Goal: Information Seeking & Learning: Find specific fact

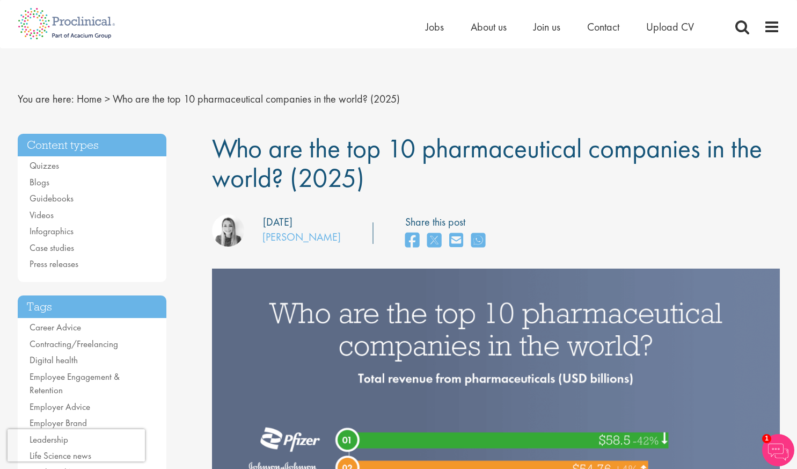
drag, startPoint x: 219, startPoint y: 147, endPoint x: 387, endPoint y: 180, distance: 170.8
click at [387, 180] on h1 "Who are the top 10 pharmaceutical companies in the world? (2025)" at bounding box center [496, 163] width 568 height 59
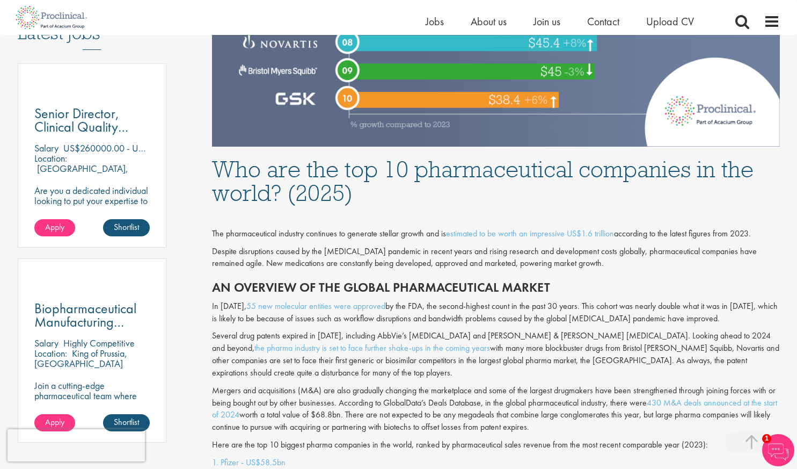
scroll to position [537, 0]
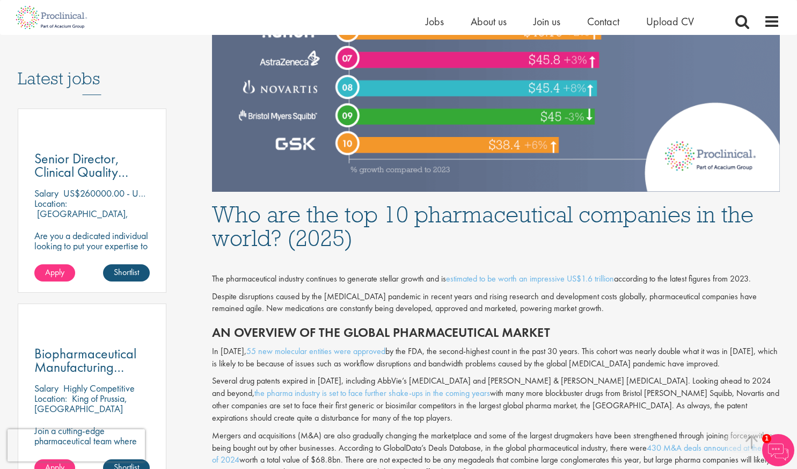
click at [366, 215] on h1 "Who are the top 10 pharmaceutical companies in the world? (2025)" at bounding box center [496, 225] width 568 height 47
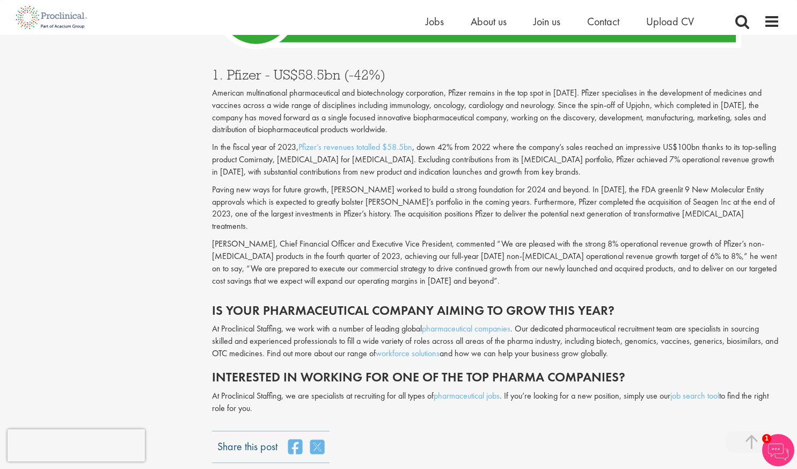
scroll to position [3598, 0]
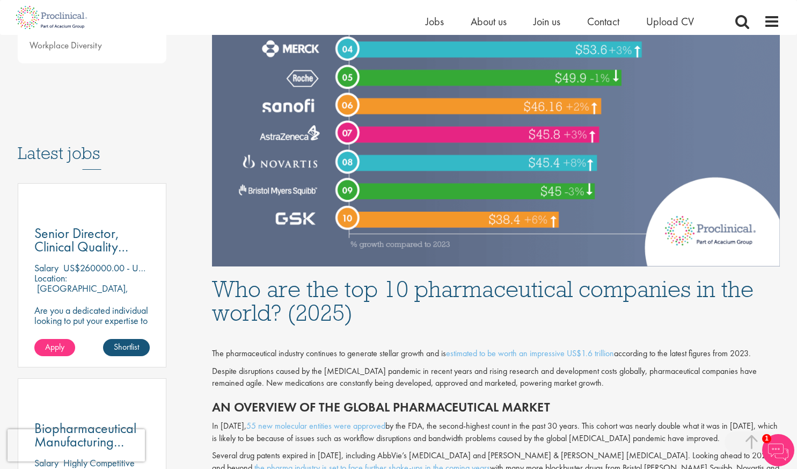
scroll to position [483, 0]
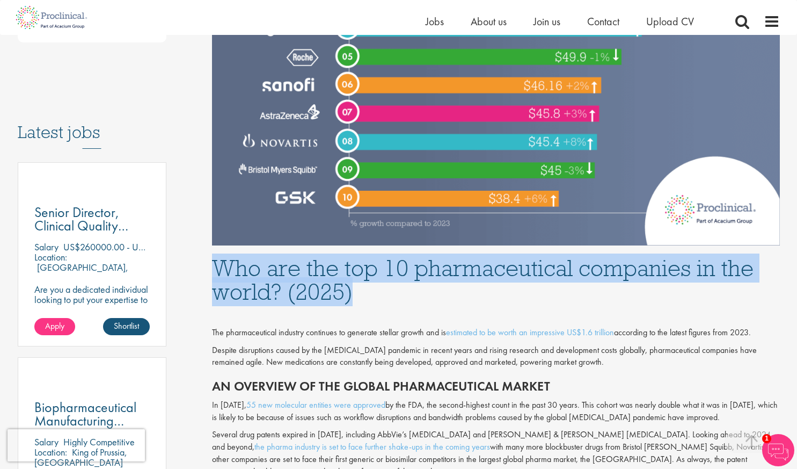
drag, startPoint x: 216, startPoint y: 266, endPoint x: 364, endPoint y: 293, distance: 150.1
click at [364, 293] on h1 "Who are the top 10 pharmaceutical companies in the world? (2025)" at bounding box center [496, 279] width 568 height 47
copy h1 "Who are the top 10 pharmaceutical companies in the world? (2025)"
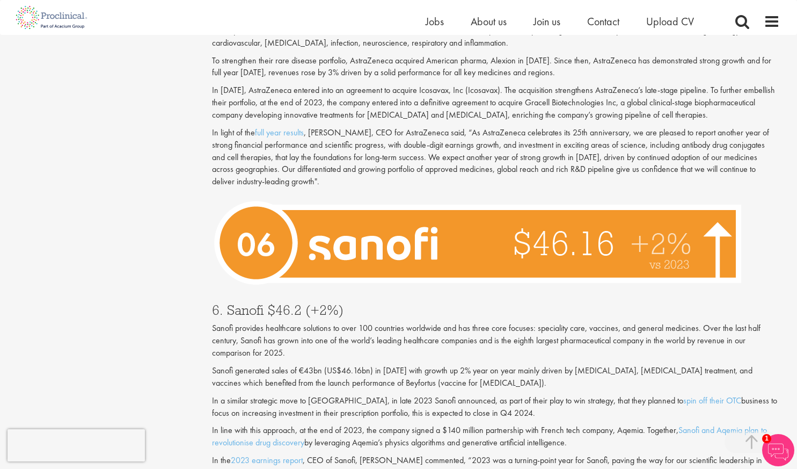
scroll to position [2202, 0]
